Goal: Task Accomplishment & Management: Manage account settings

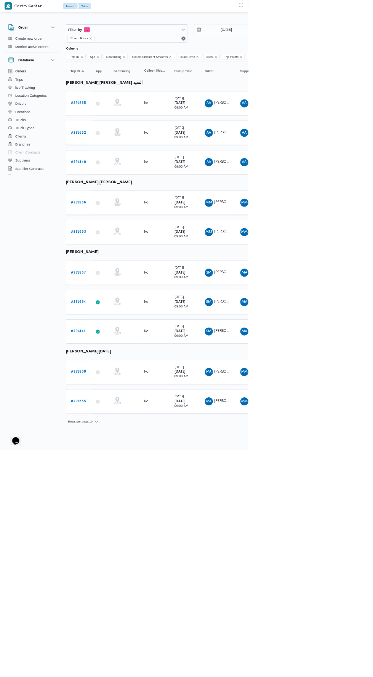
click at [126, 197] on b "# 331662" at bounding box center [117, 199] width 23 height 5
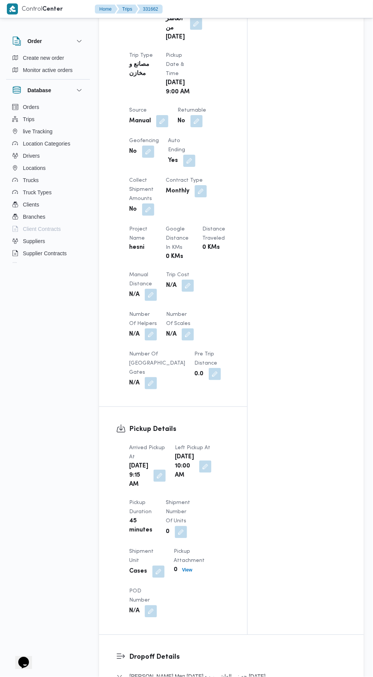
scroll to position [521, 0]
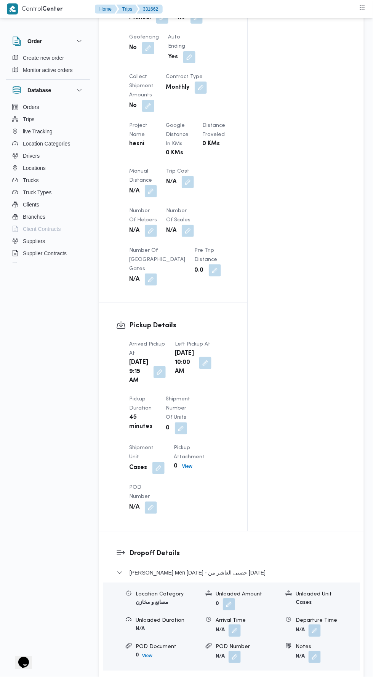
click at [156, 190] on button "button" at bounding box center [151, 191] width 12 height 12
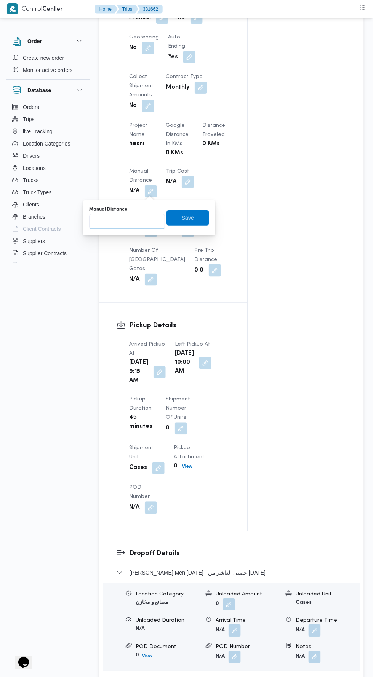
click at [143, 220] on input "Manual Distance" at bounding box center [127, 221] width 76 height 15
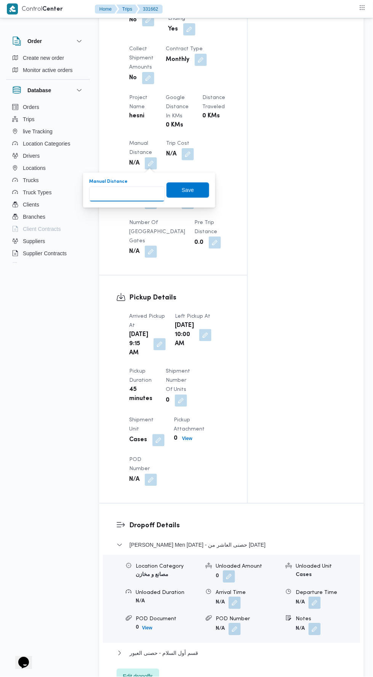
scroll to position [557, 0]
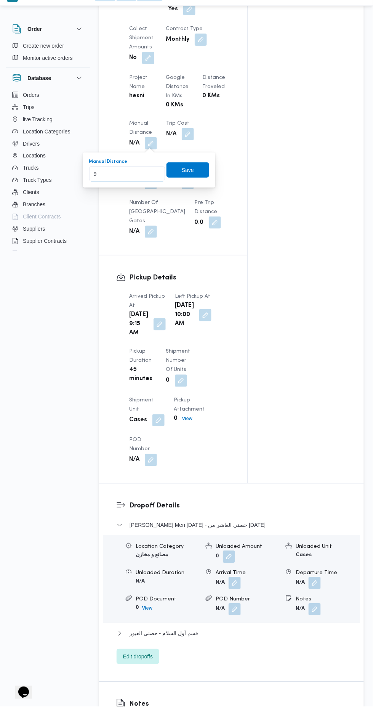
type input "90"
click at [195, 177] on span "Save" at bounding box center [188, 182] width 43 height 15
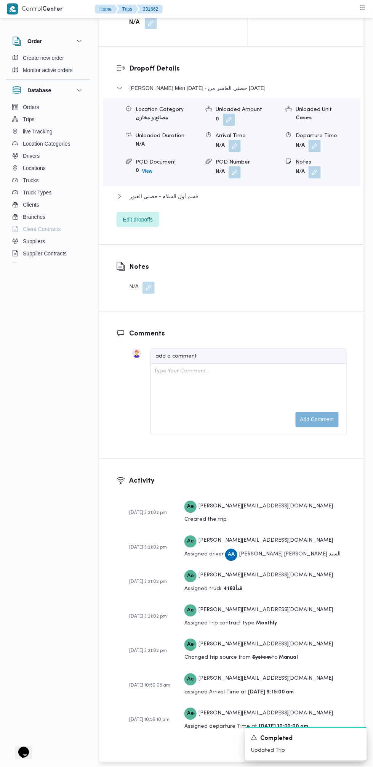
click at [259, 432] on div "Type Your Comment..." at bounding box center [248, 399] width 189 height 65
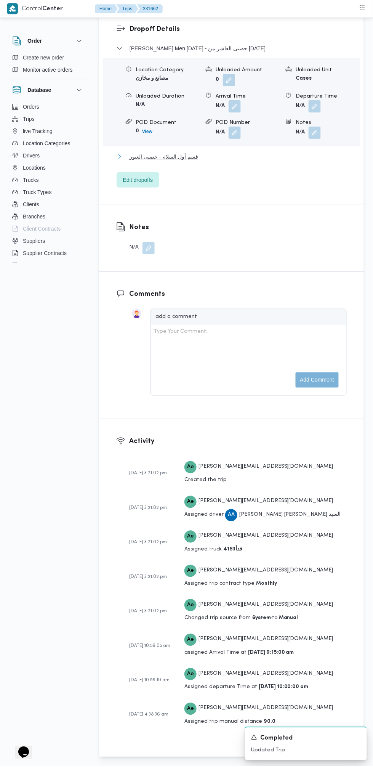
click at [247, 162] on button "قسم أول السلام - حصنى العبور" at bounding box center [232, 156] width 230 height 9
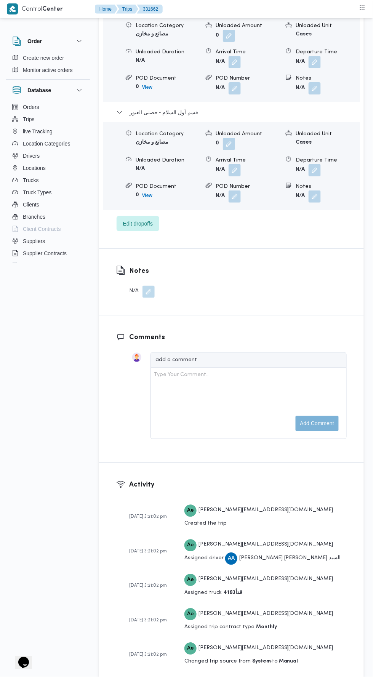
scroll to position [1039, 0]
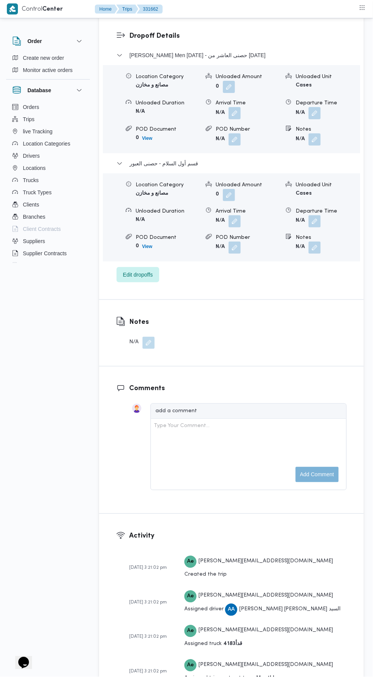
click at [320, 227] on button "button" at bounding box center [315, 221] width 12 height 12
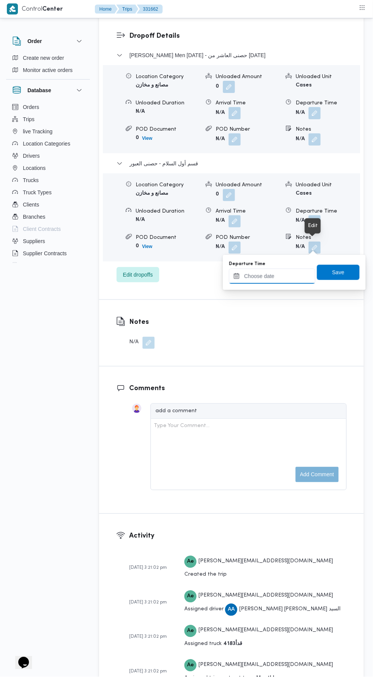
click at [291, 275] on input "Departure Time" at bounding box center [272, 276] width 86 height 15
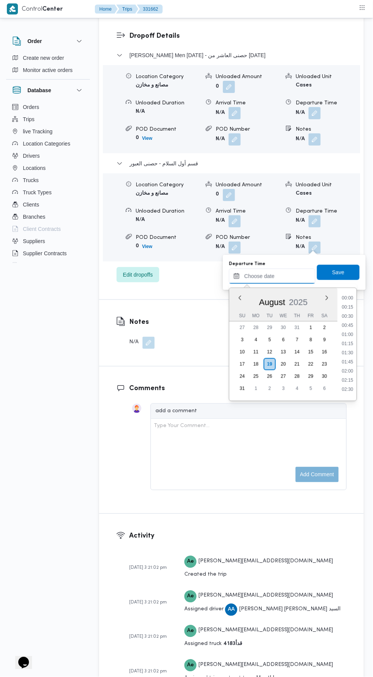
scroll to position [112, 0]
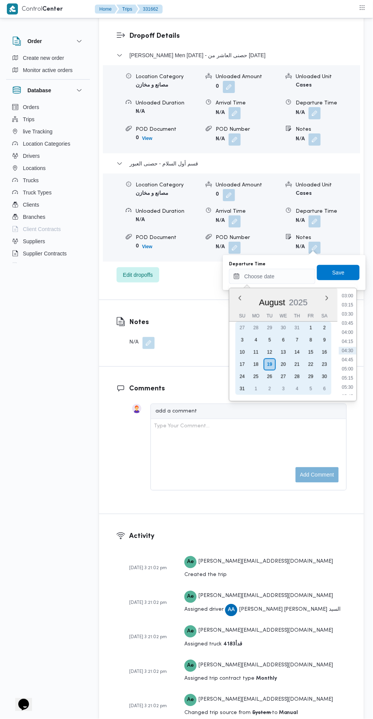
click at [255, 362] on div "18" at bounding box center [256, 364] width 12 height 12
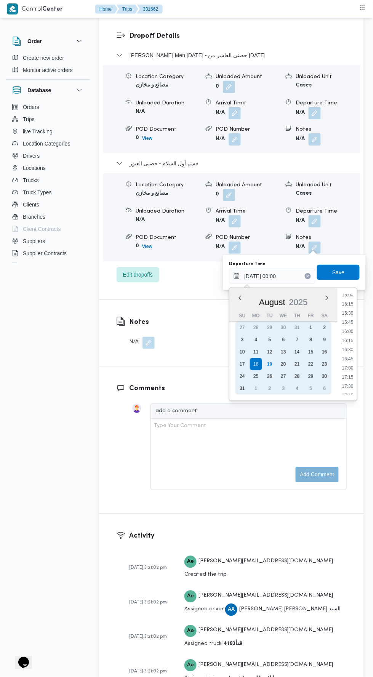
scroll to position [562, 0]
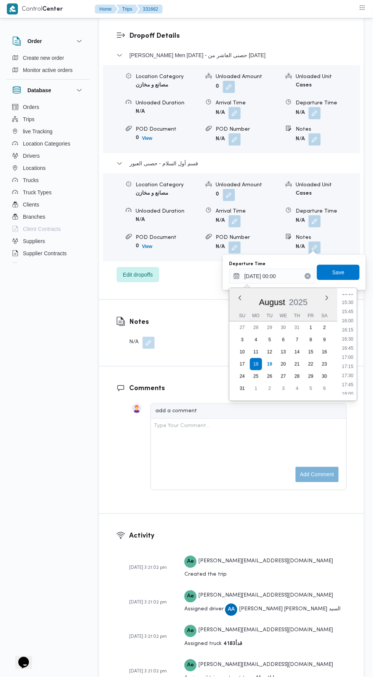
click at [348, 357] on li "17:00" at bounding box center [348, 358] width 18 height 8
type input "[DATE] 17:00"
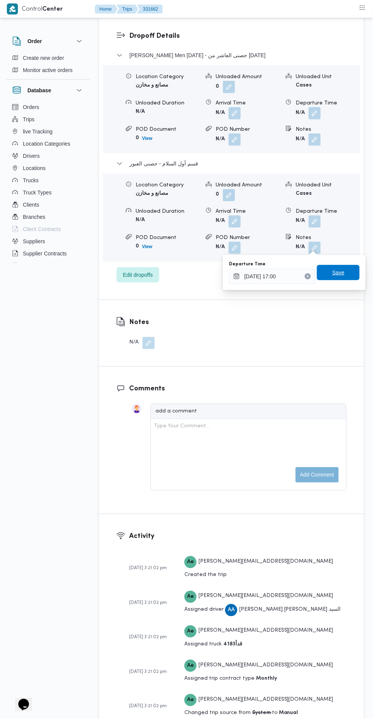
click at [344, 271] on span "Save" at bounding box center [338, 272] width 12 height 9
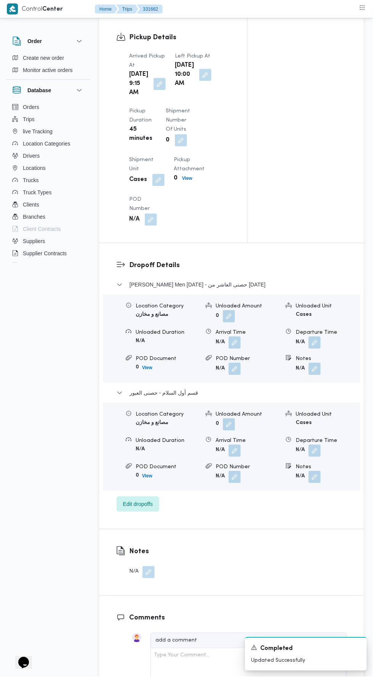
scroll to position [0, 0]
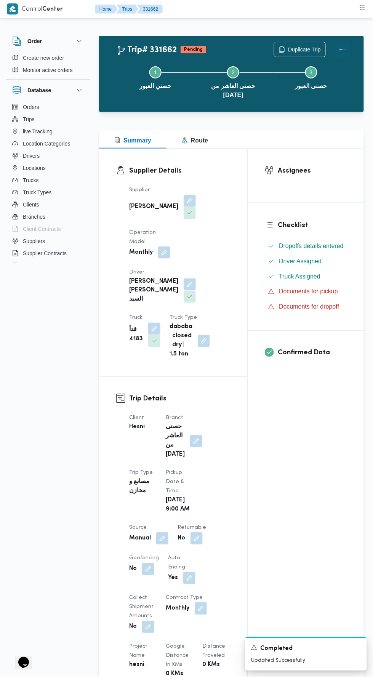
click at [348, 45] on button "Actions" at bounding box center [342, 49] width 15 height 15
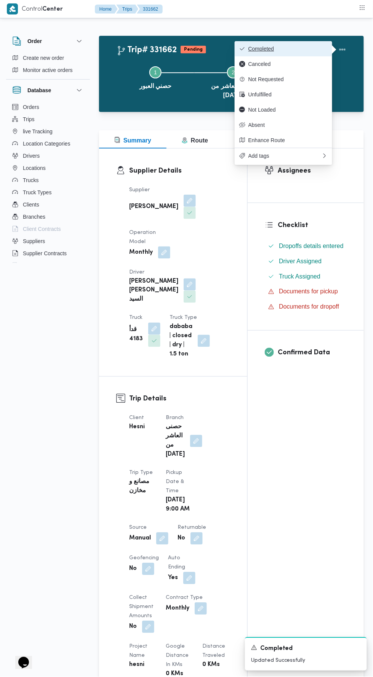
click at [304, 43] on button "Completed" at bounding box center [284, 48] width 98 height 15
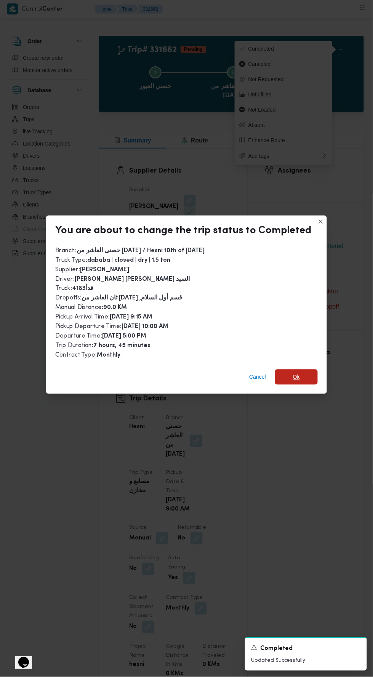
click at [296, 373] on span "Ok" at bounding box center [296, 377] width 7 height 9
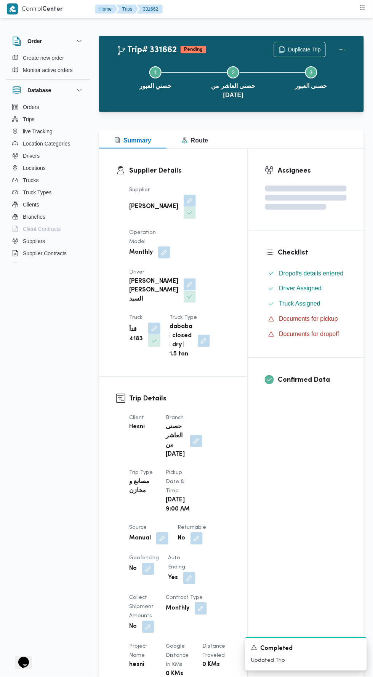
click at [287, 455] on div "Assignees Checklist Dropoffs details entered Driver Assigned Truck Assigned Doc…" at bounding box center [306, 601] width 116 height 904
